Goal: Navigation & Orientation: Find specific page/section

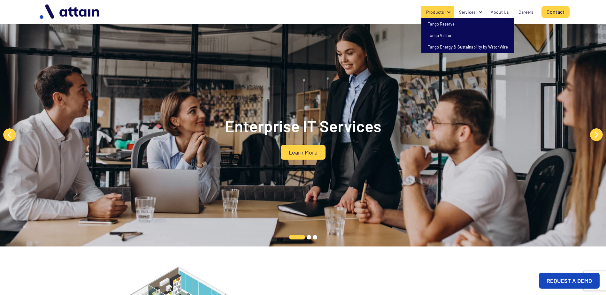
click at [444, 8] on div "Products" at bounding box center [437, 12] width 33 height 12
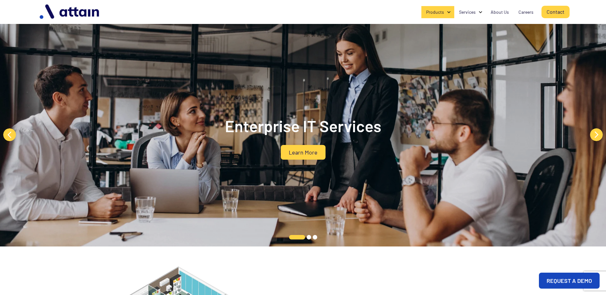
click at [444, 8] on div "Products" at bounding box center [437, 12] width 33 height 12
click at [499, 15] on div "About Us" at bounding box center [500, 12] width 18 height 6
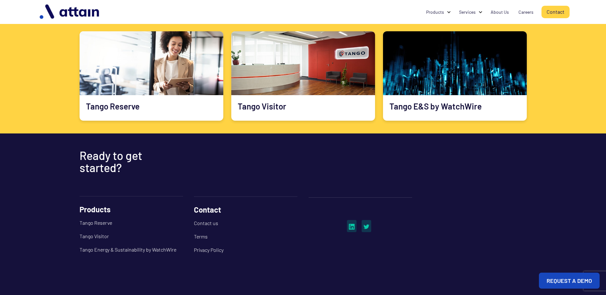
scroll to position [364, 0]
